Goal: Information Seeking & Learning: Learn about a topic

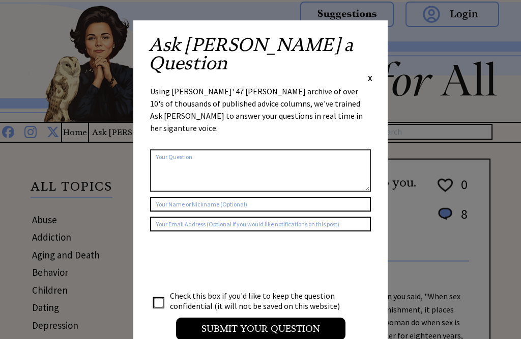
click at [363, 36] on div "Ask Ann a Question X" at bounding box center [261, 60] width 224 height 48
click at [369, 73] on span "X" at bounding box center [370, 78] width 5 height 10
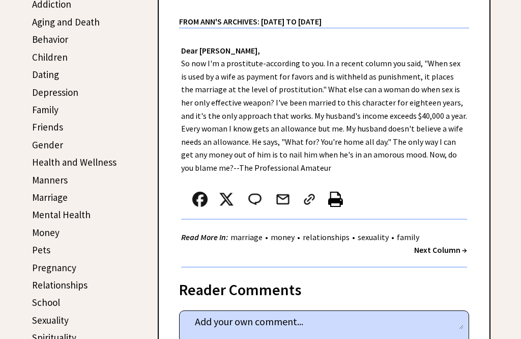
scroll to position [233, 0]
click at [42, 129] on link "Friends" at bounding box center [47, 126] width 31 height 12
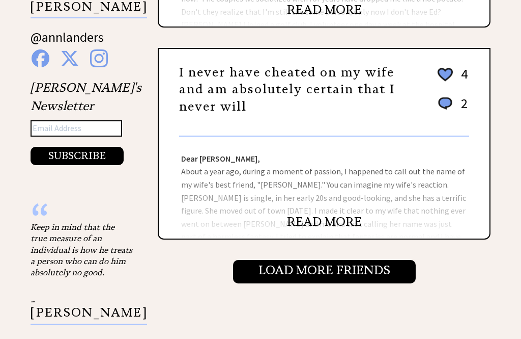
scroll to position [1016, 0]
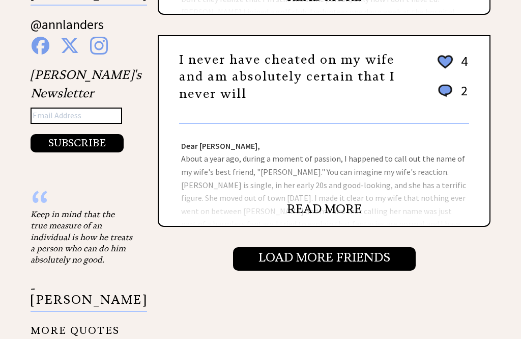
click at [292, 266] on input "Load More Friends" at bounding box center [324, 258] width 183 height 23
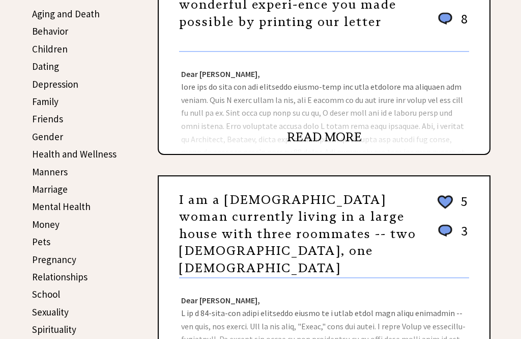
scroll to position [214, 0]
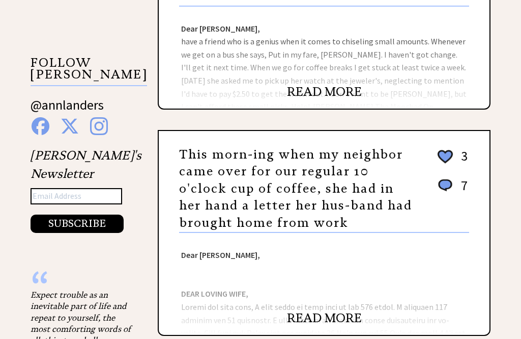
scroll to position [936, 0]
click at [319, 310] on link "READ MORE" at bounding box center [324, 317] width 75 height 15
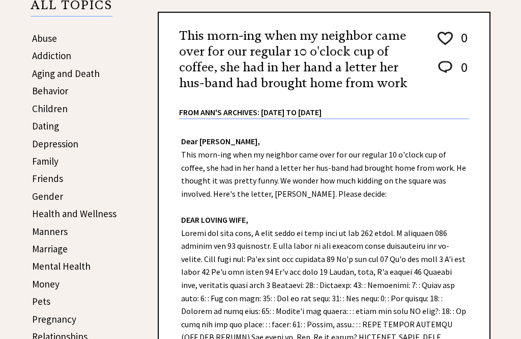
scroll to position [181, 0]
